Goal: Task Accomplishment & Management: Manage account settings

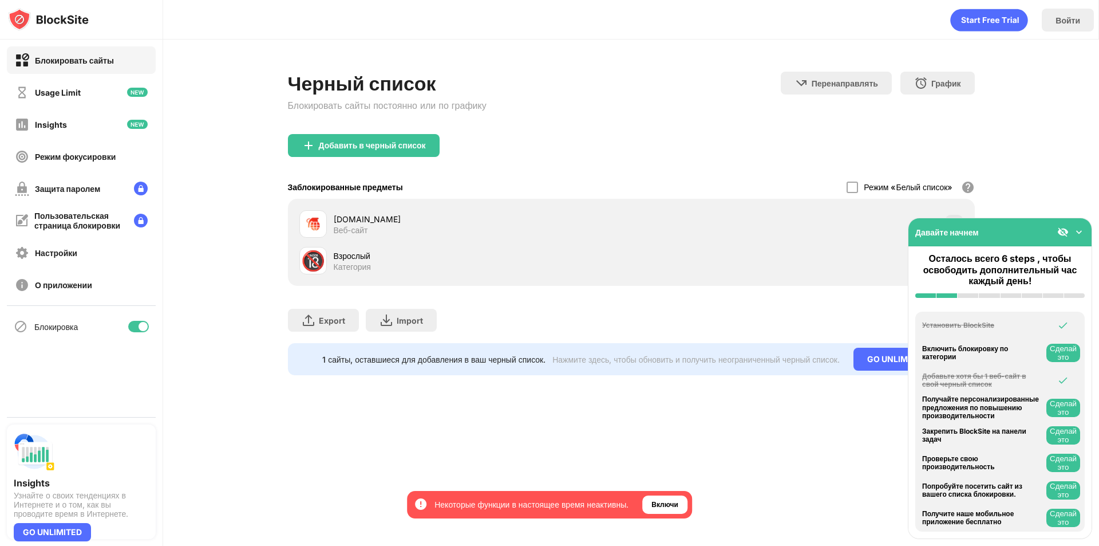
click at [645, 240] on div "[DOMAIN_NAME] Веб-сайт" at bounding box center [631, 224] width 673 height 37
click at [358, 222] on div "[DOMAIN_NAME]" at bounding box center [483, 219] width 298 height 12
click at [881, 360] on div "GO UNLIMITED" at bounding box center [897, 359] width 86 height 23
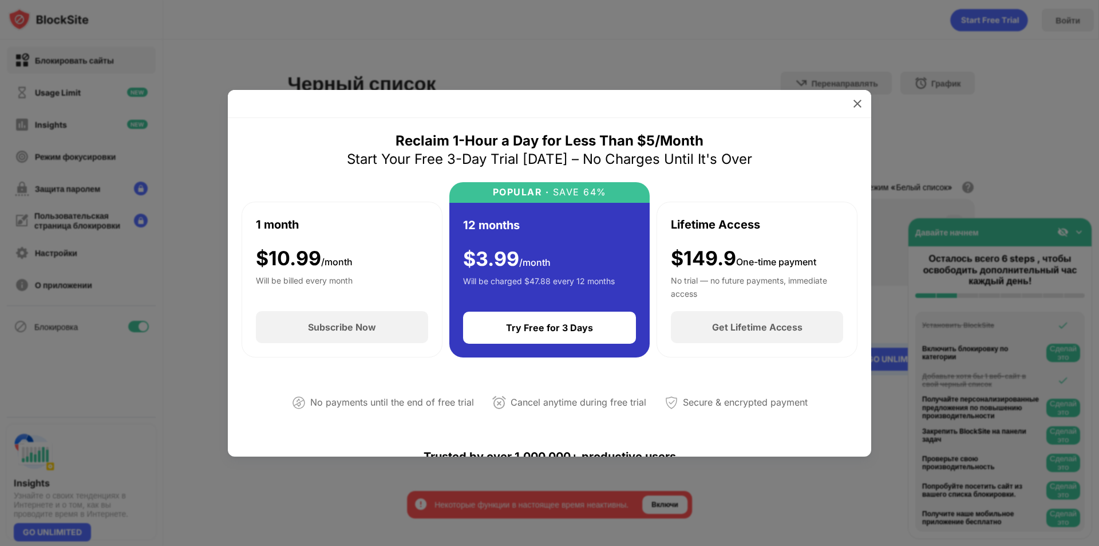
click at [860, 98] on img at bounding box center [857, 103] width 11 height 11
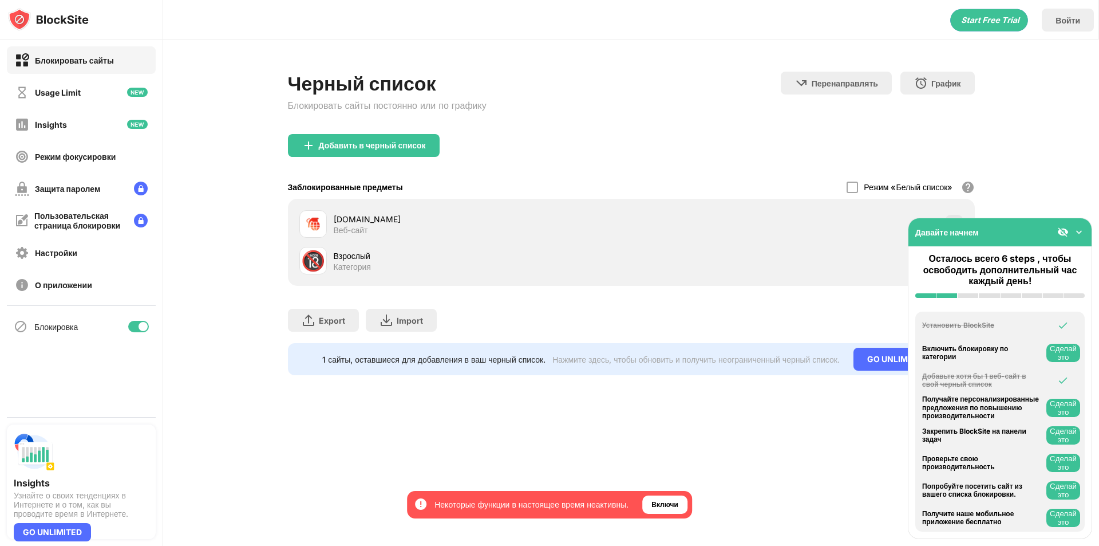
click at [1084, 231] on img at bounding box center [1079, 231] width 11 height 11
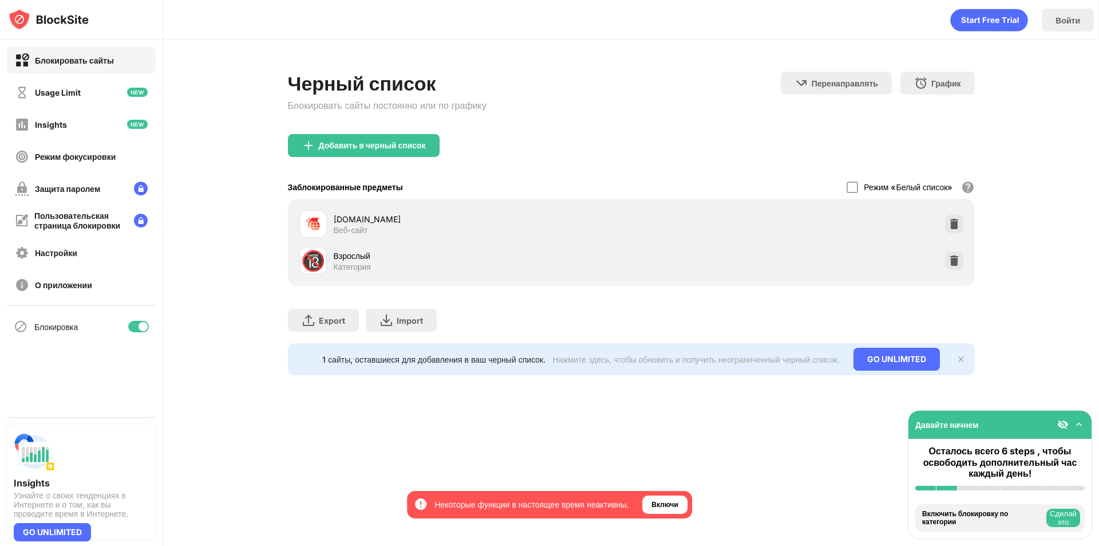
click at [958, 359] on img at bounding box center [961, 358] width 9 height 9
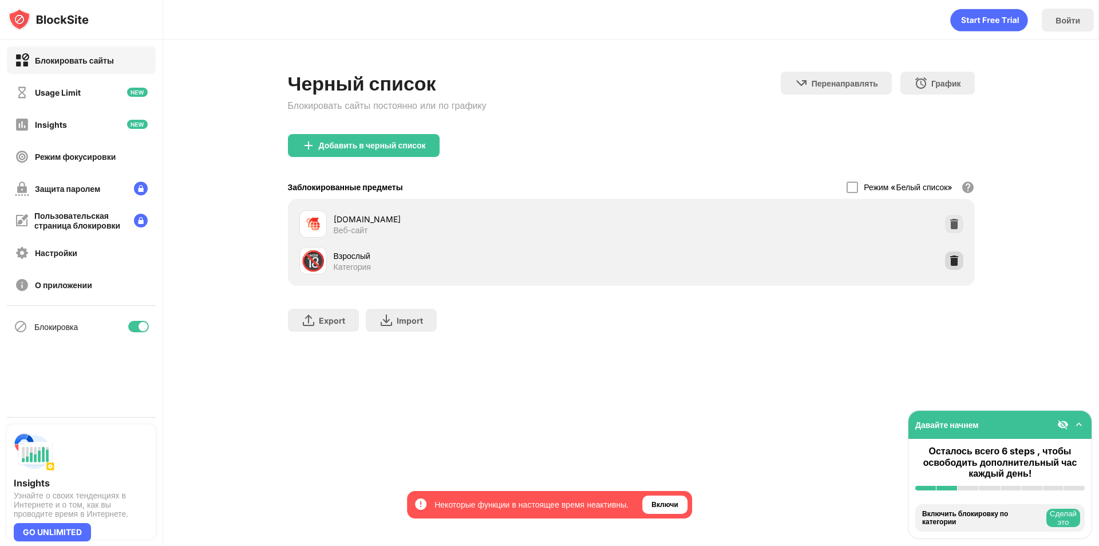
click at [955, 262] on img at bounding box center [954, 260] width 11 height 11
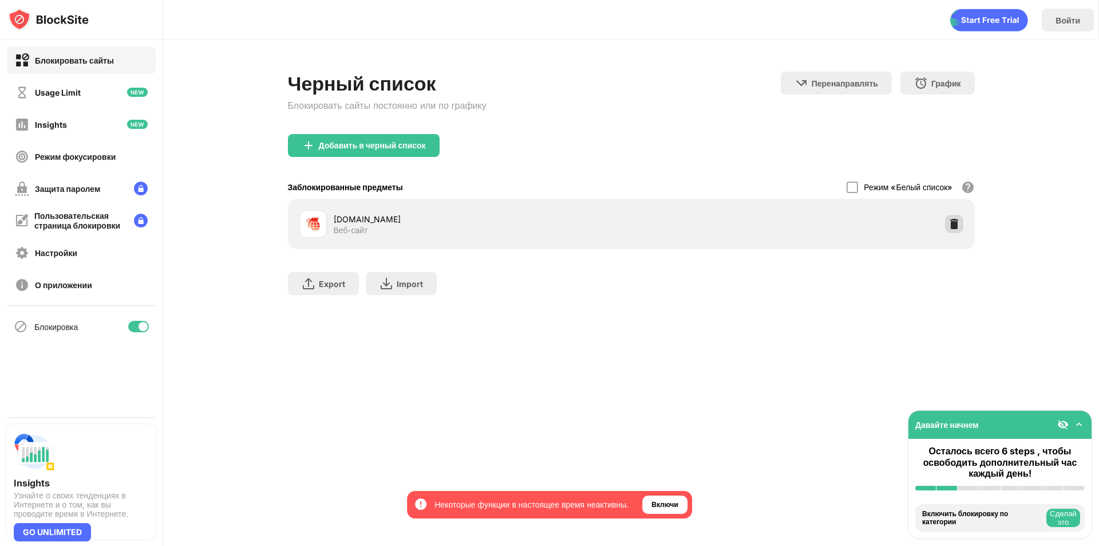
click at [953, 225] on img at bounding box center [954, 223] width 11 height 11
